Goal: Information Seeking & Learning: Learn about a topic

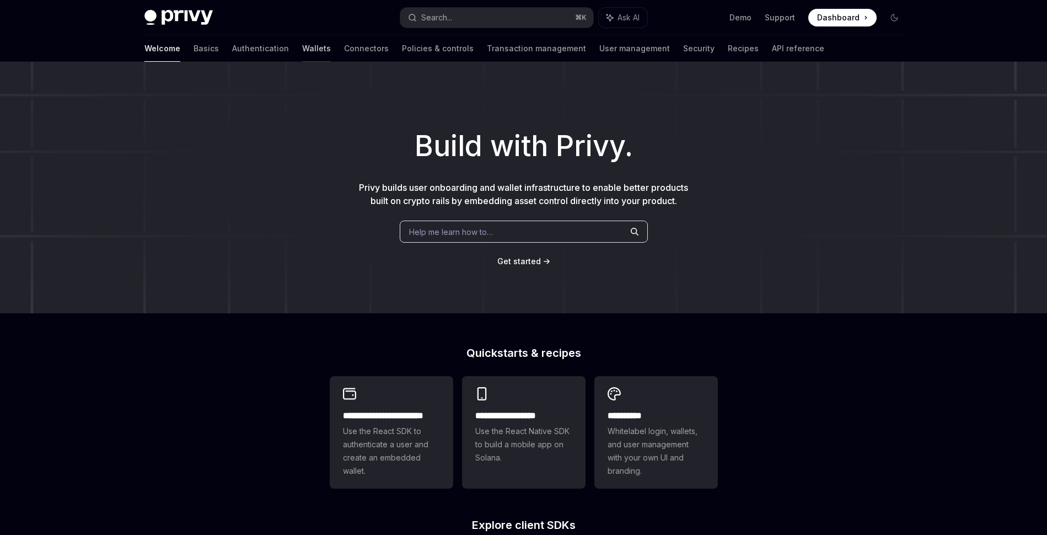
click at [302, 49] on link "Wallets" at bounding box center [316, 48] width 29 height 26
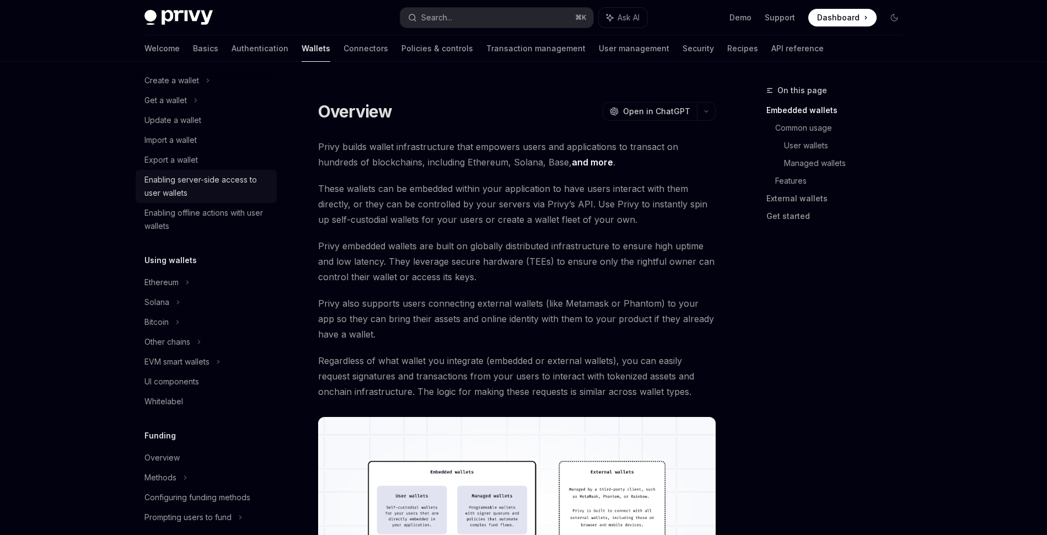
scroll to position [91, 0]
click at [220, 359] on icon at bounding box center [218, 360] width 4 height 13
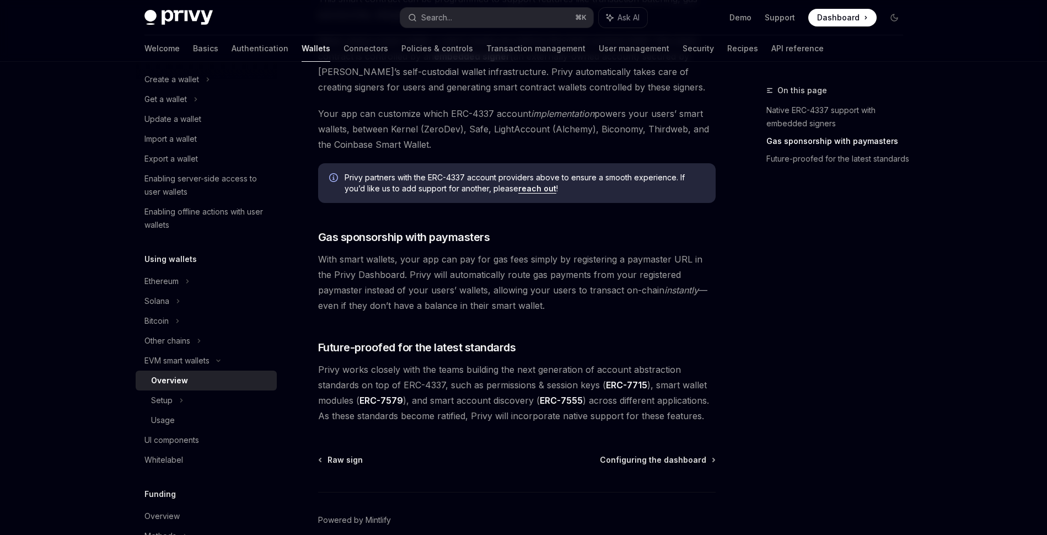
scroll to position [785, 0]
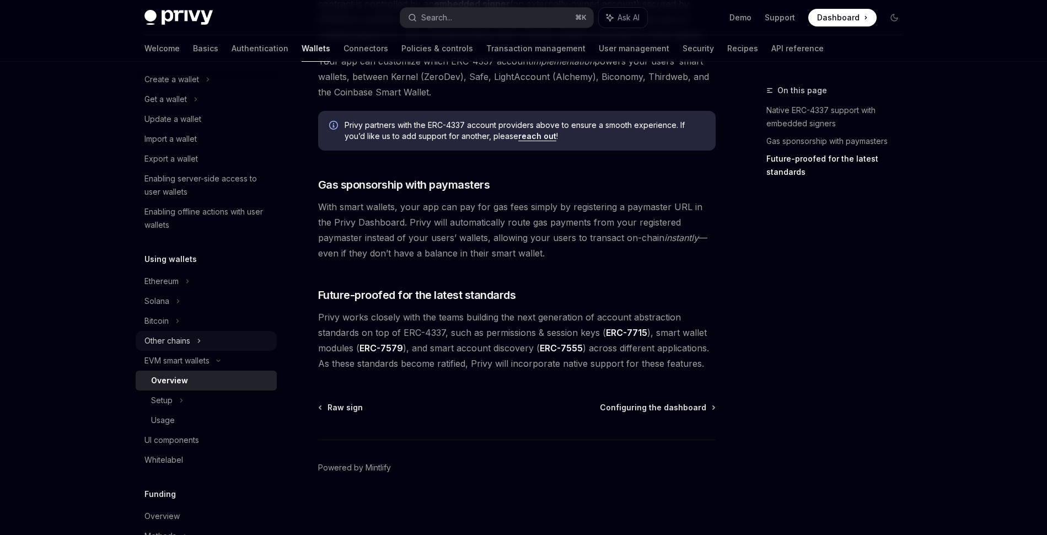
click at [188, 337] on div "Other chains" at bounding box center [167, 340] width 46 height 13
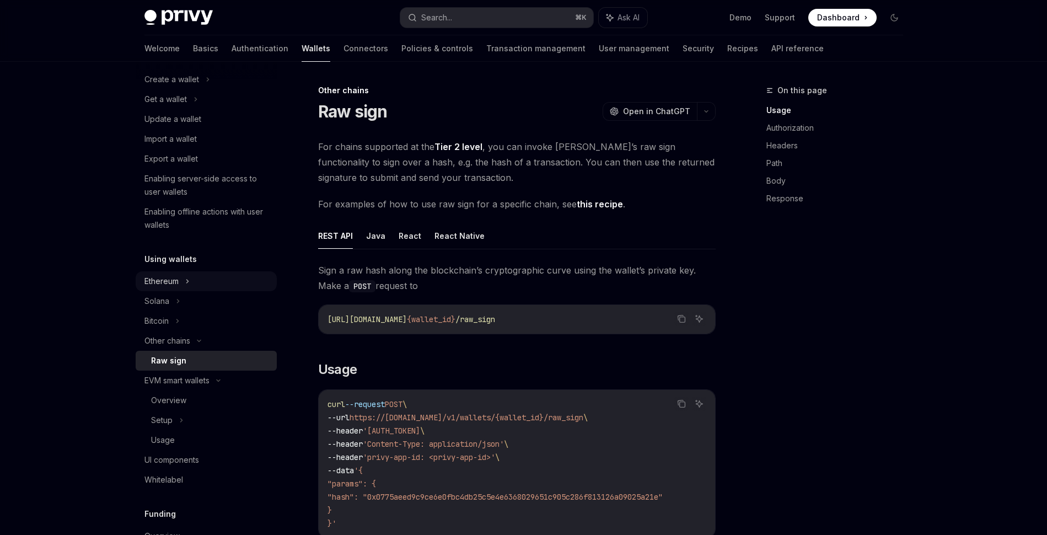
click at [177, 86] on div "Ethereum" at bounding box center [171, 79] width 55 height 13
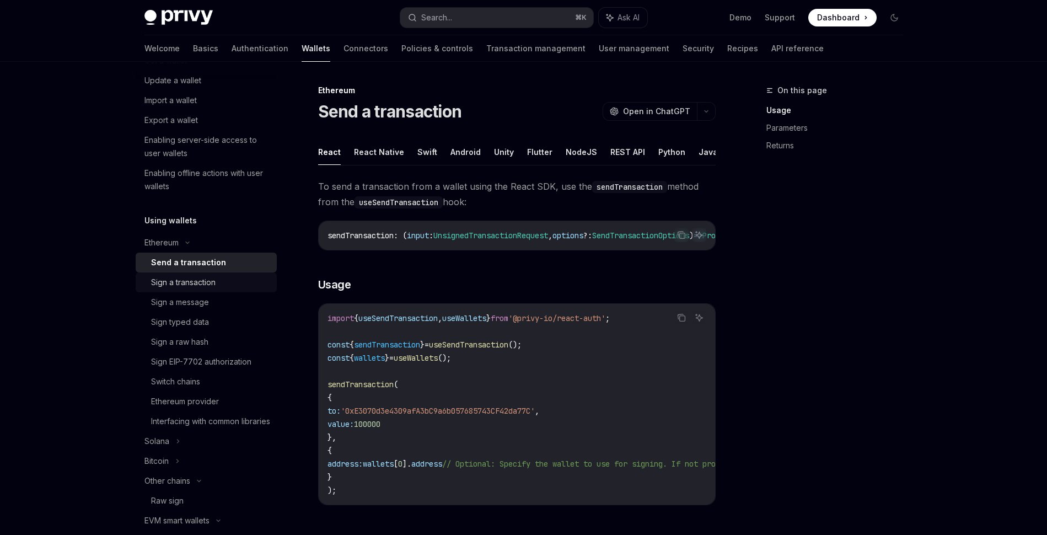
scroll to position [131, 0]
click at [200, 378] on div "Switch chains" at bounding box center [175, 380] width 49 height 13
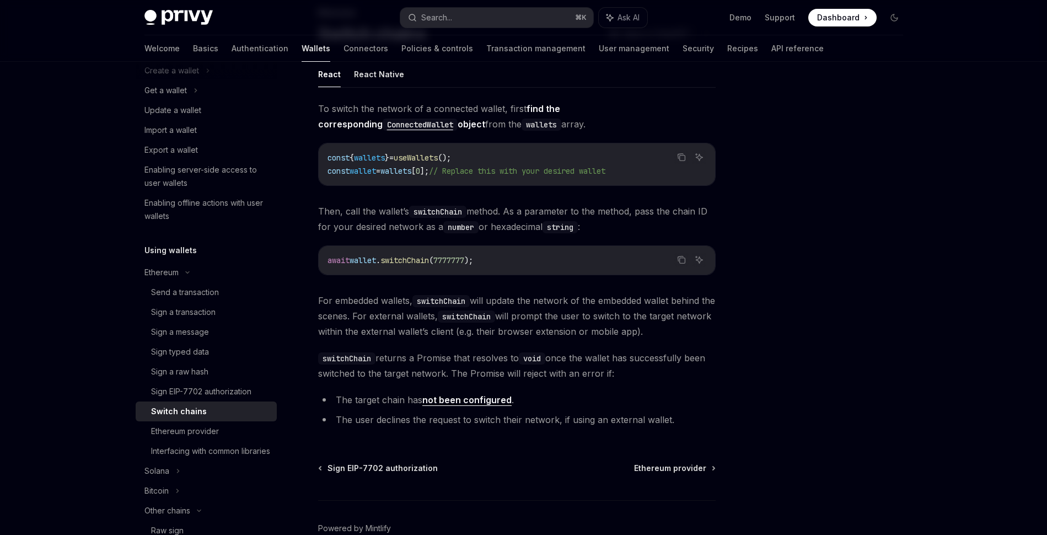
scroll to position [96, 0]
click at [193, 50] on link "Basics" at bounding box center [205, 48] width 25 height 26
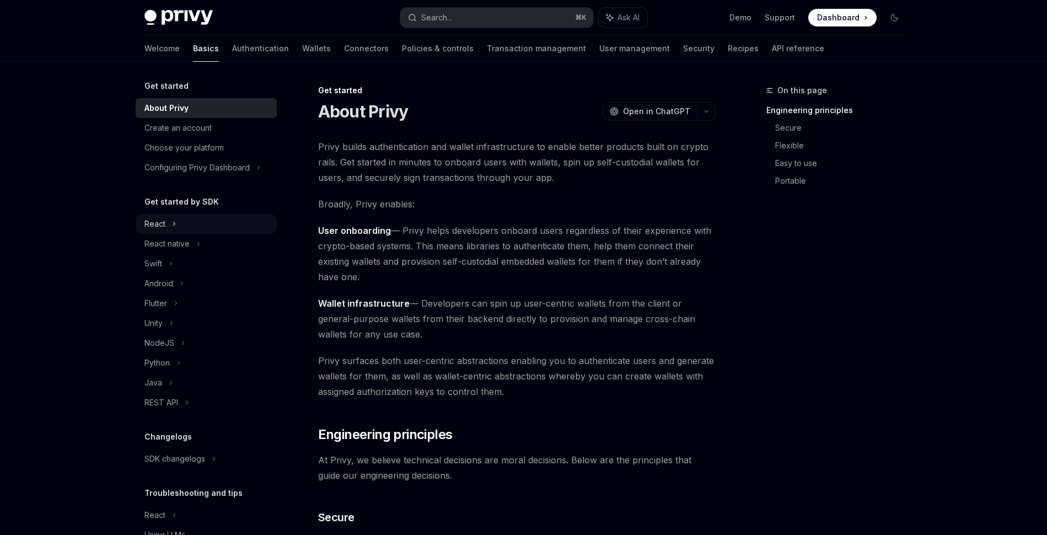
click at [184, 223] on div "React" at bounding box center [206, 224] width 141 height 20
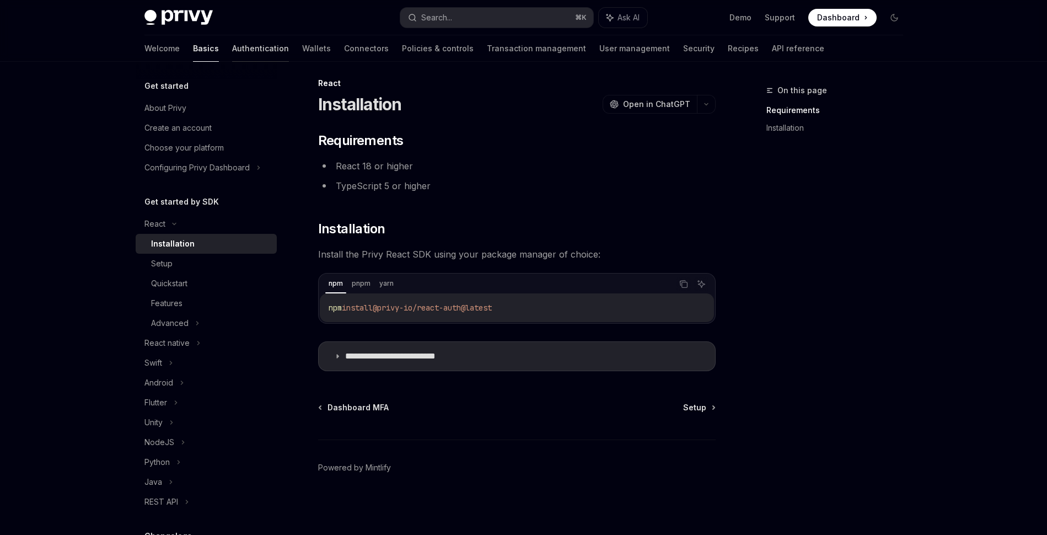
click at [232, 54] on link "Authentication" at bounding box center [260, 48] width 57 height 26
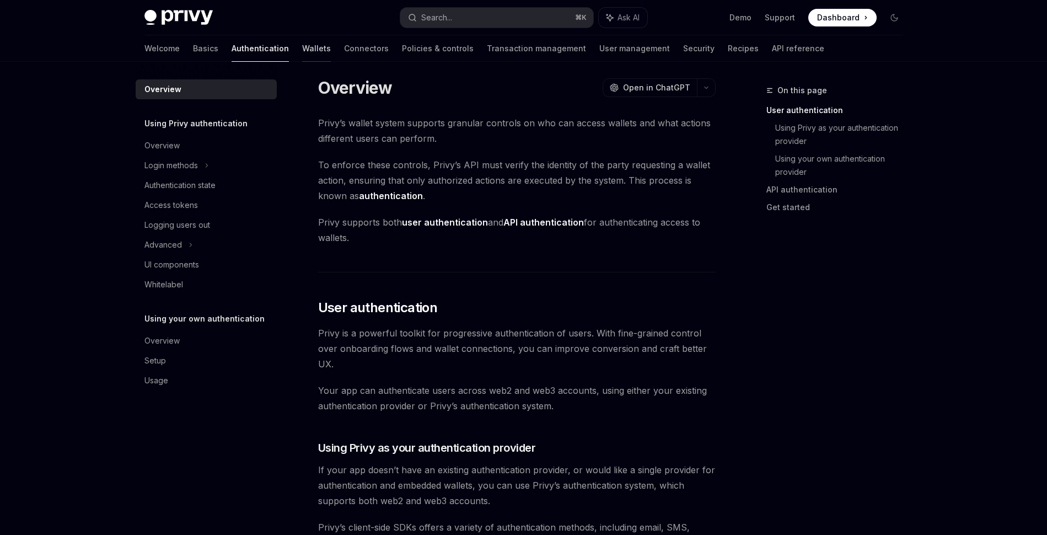
click at [302, 48] on link "Wallets" at bounding box center [316, 48] width 29 height 26
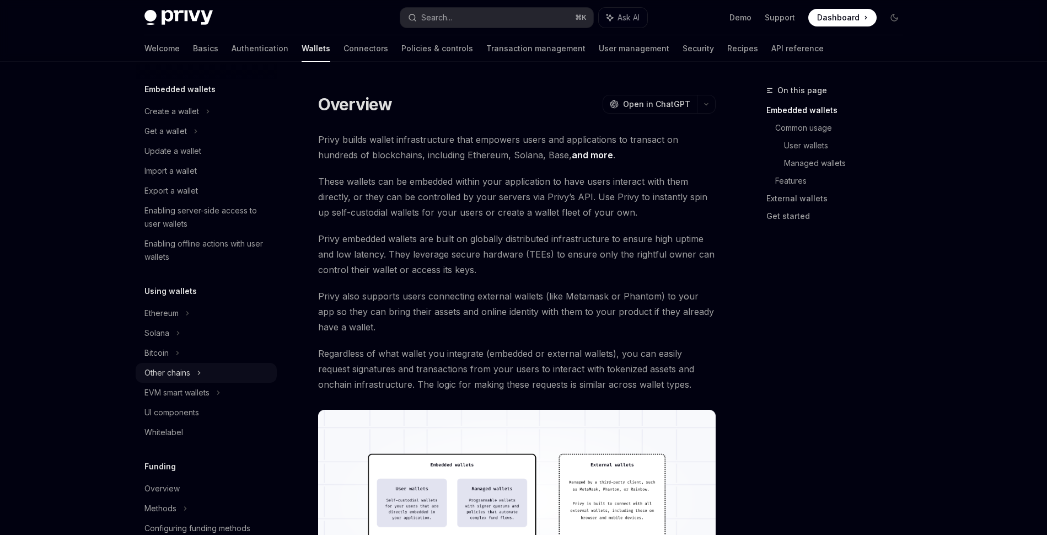
scroll to position [61, 0]
click at [178, 116] on div "Ethereum" at bounding box center [171, 109] width 55 height 13
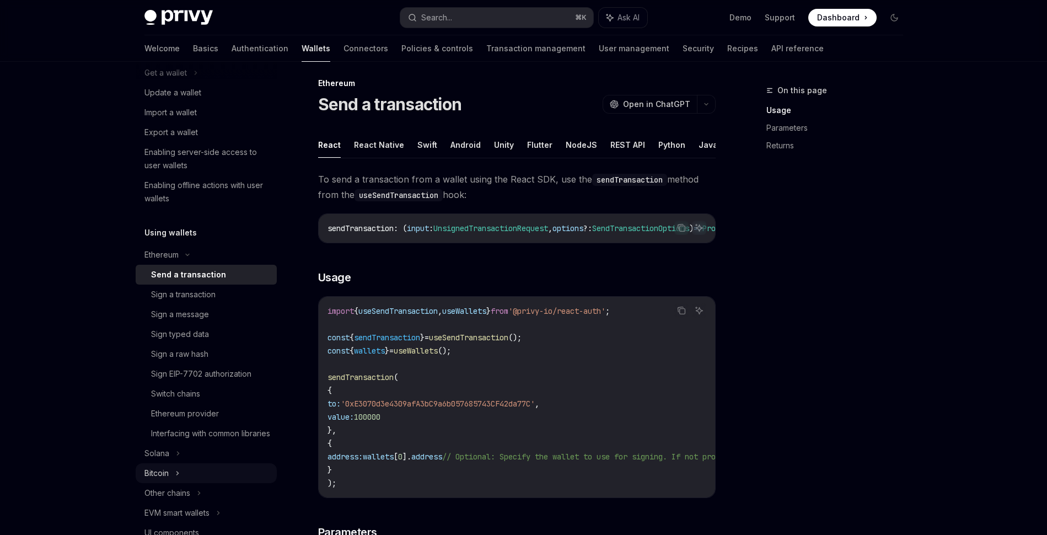
scroll to position [192, 0]
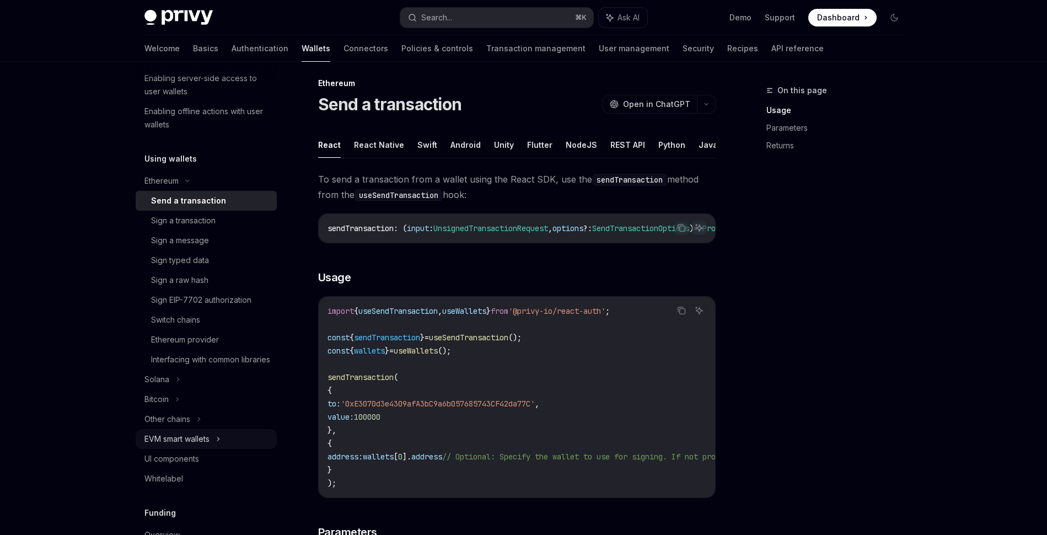
click at [195, 445] on div "EVM smart wallets" at bounding box center [176, 438] width 65 height 13
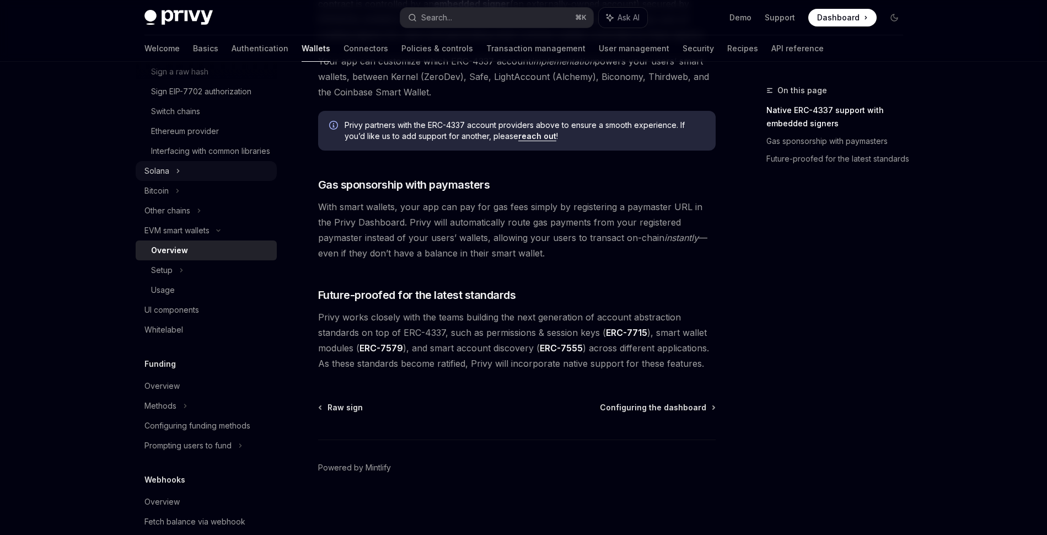
scroll to position [670, 0]
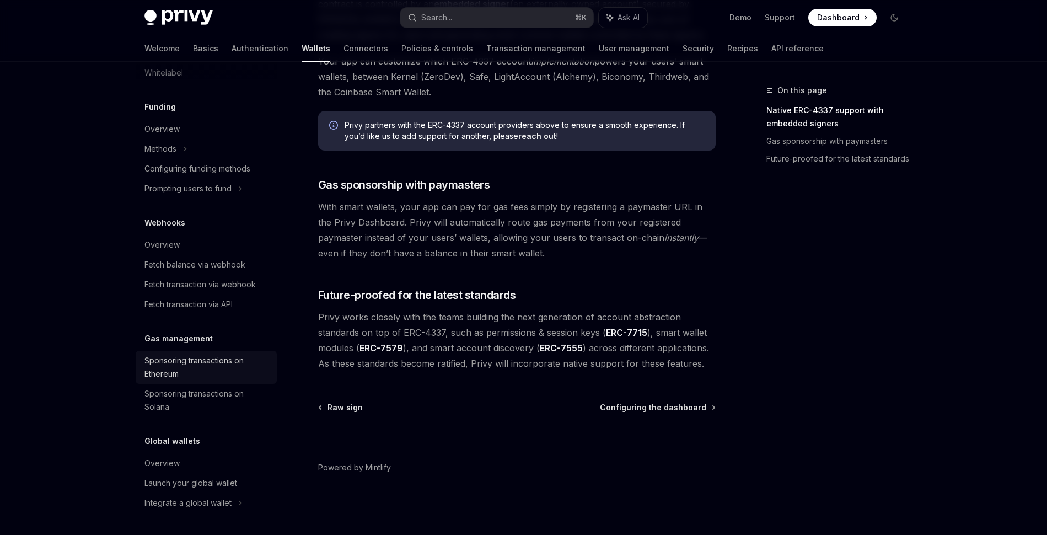
click at [230, 365] on div "Sponsoring transactions on Ethereum" at bounding box center [207, 367] width 126 height 26
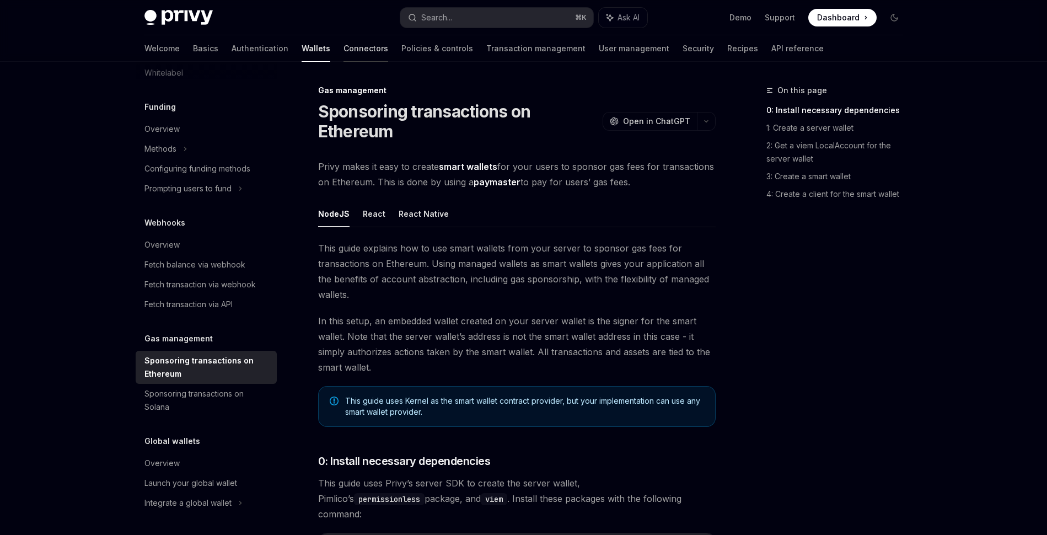
click at [343, 51] on link "Connectors" at bounding box center [365, 48] width 45 height 26
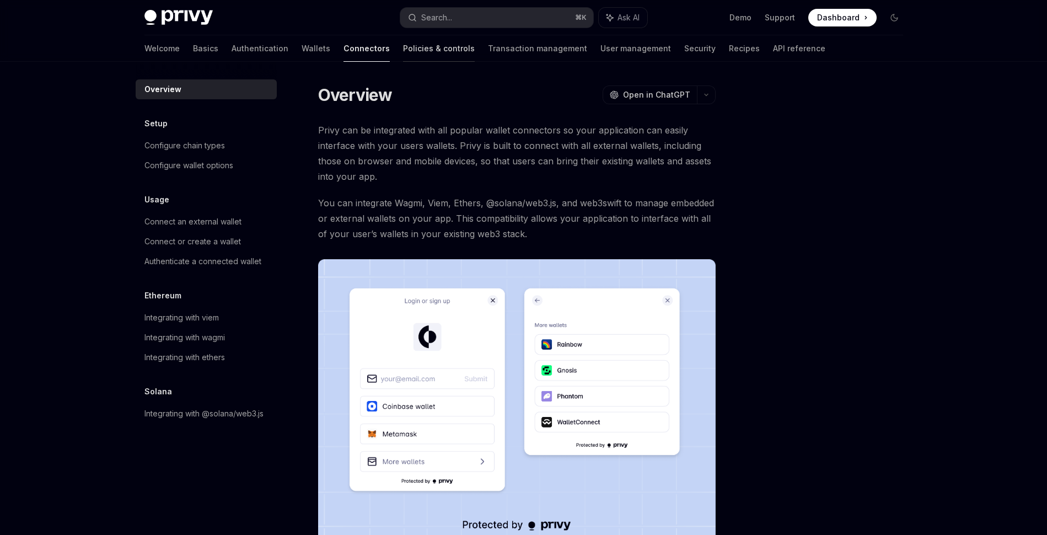
click at [403, 50] on link "Policies & controls" at bounding box center [439, 48] width 72 height 26
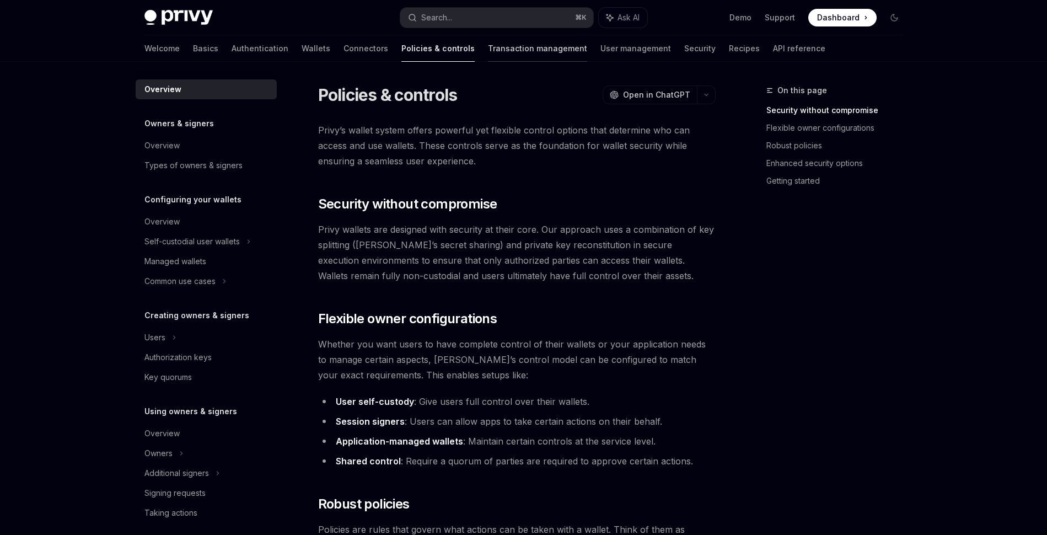
click at [488, 57] on link "Transaction management" at bounding box center [537, 48] width 99 height 26
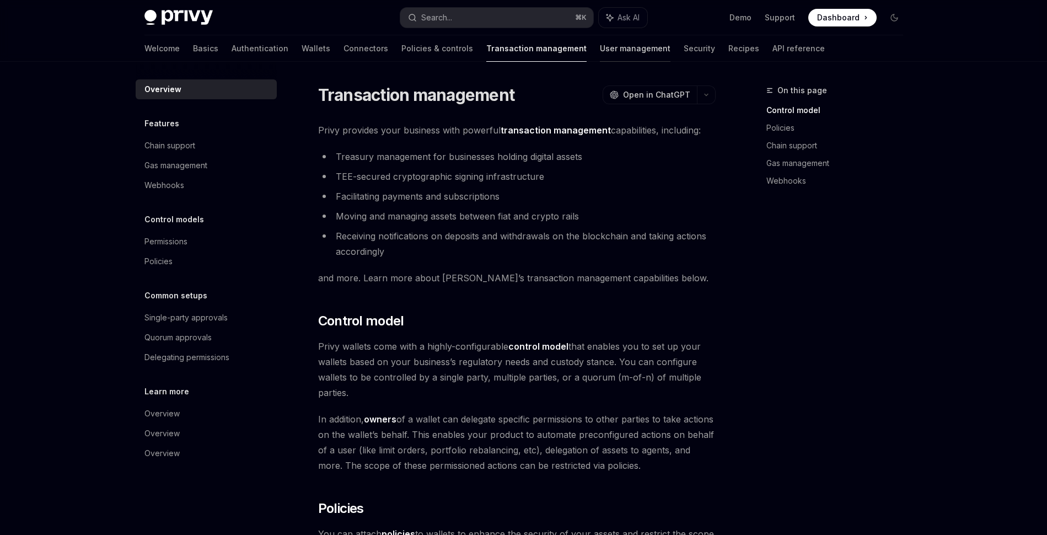
click at [600, 49] on link "User management" at bounding box center [635, 48] width 71 height 26
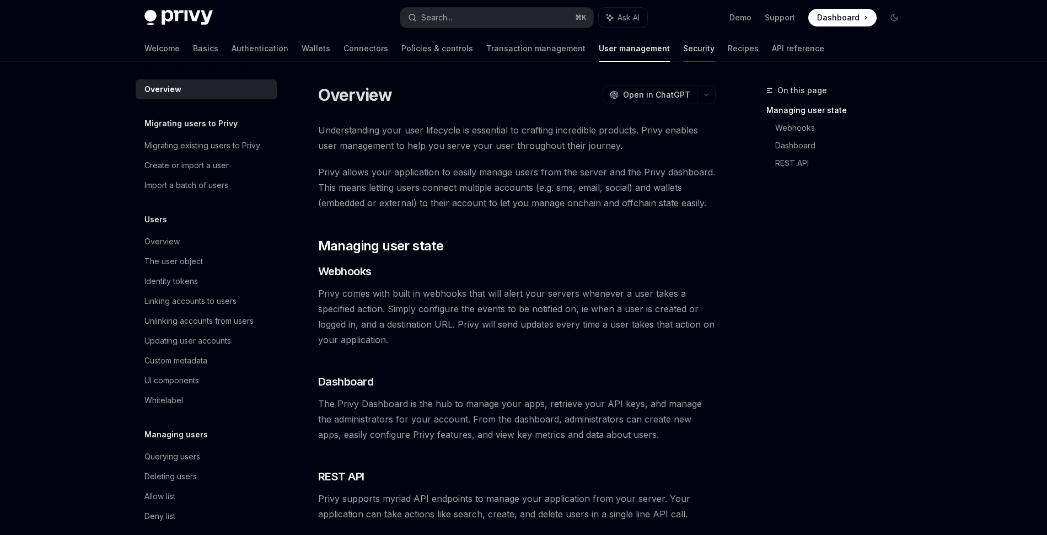
click at [683, 38] on link "Security" at bounding box center [698, 48] width 31 height 26
type textarea "*"
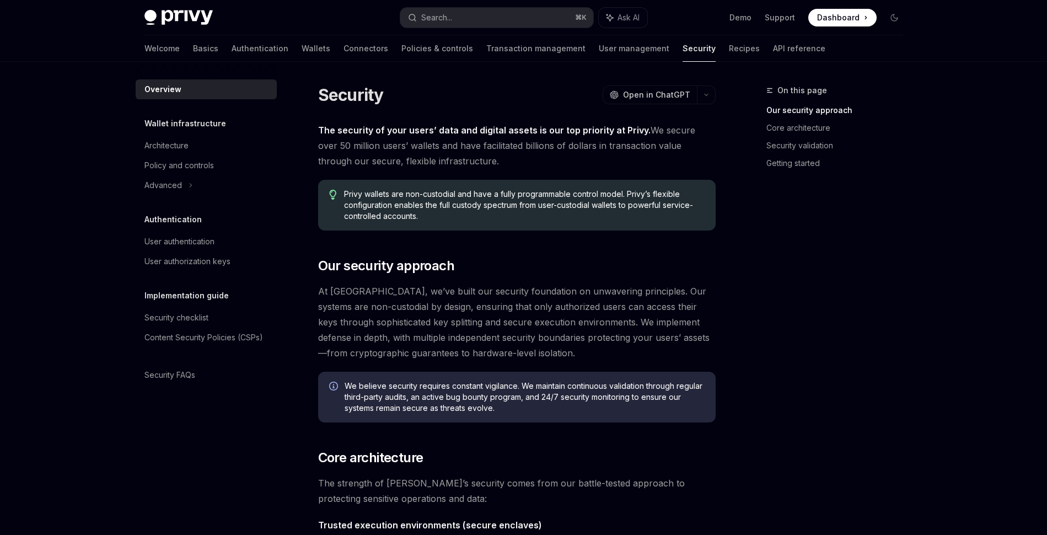
click at [688, 45] on div "Welcome Basics Authentication Wallets Connectors Policies & controls Transactio…" at bounding box center [484, 48] width 681 height 26
